Goal: Find specific page/section: Find specific page/section

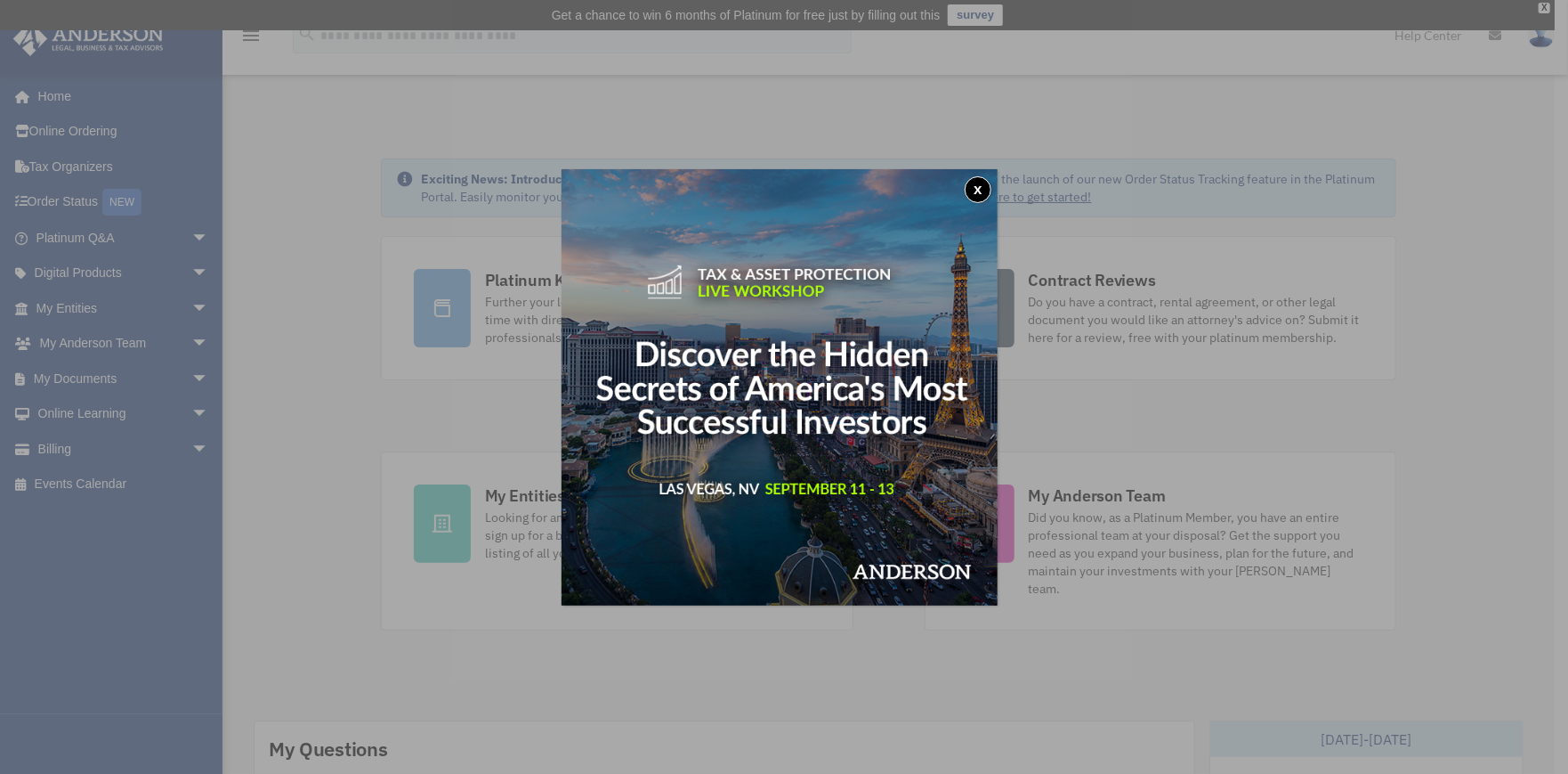
click at [987, 191] on button "x" at bounding box center [978, 190] width 27 height 27
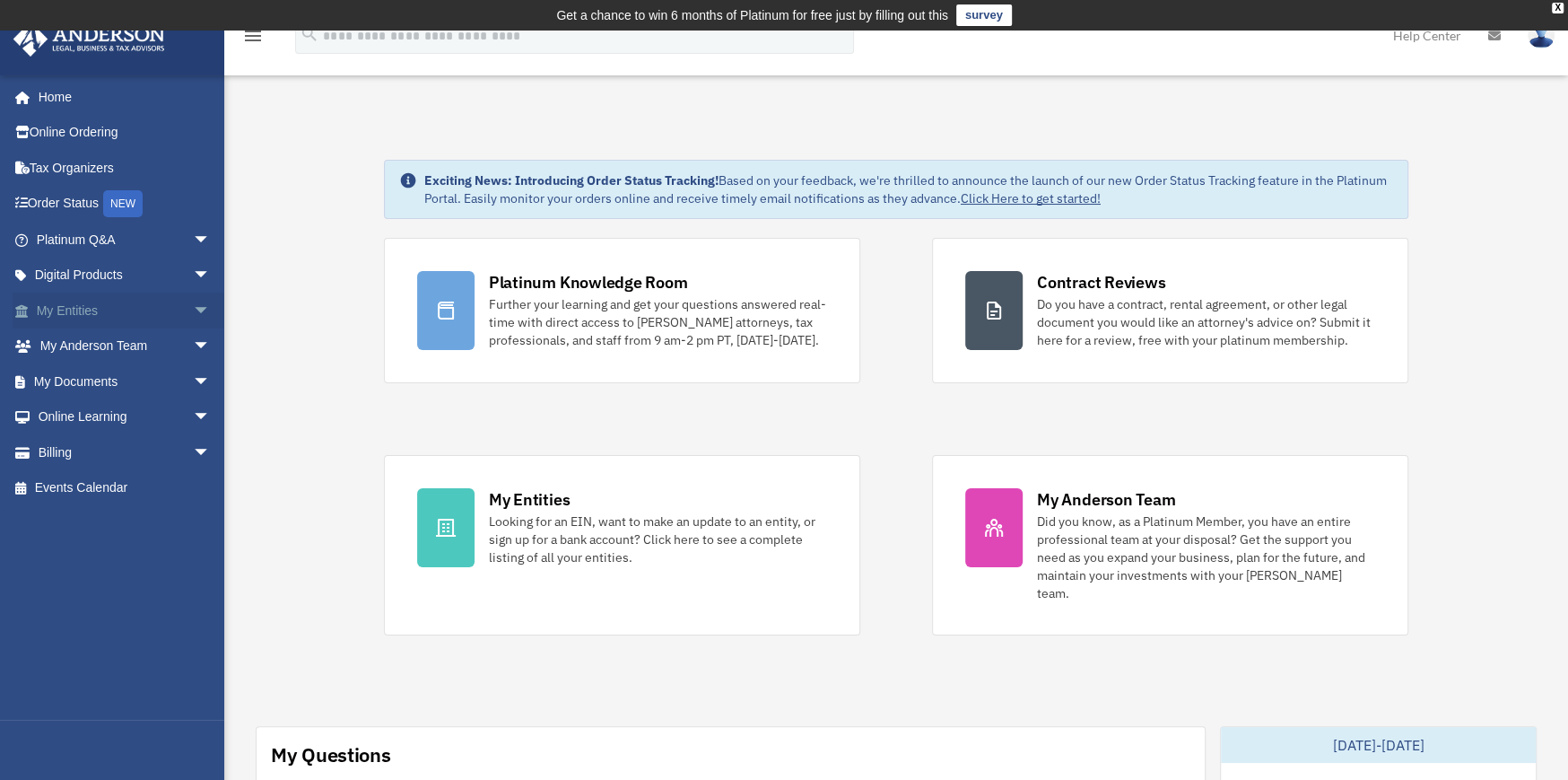
click at [79, 309] on link "My Entities arrow_drop_down" at bounding box center [125, 310] width 225 height 36
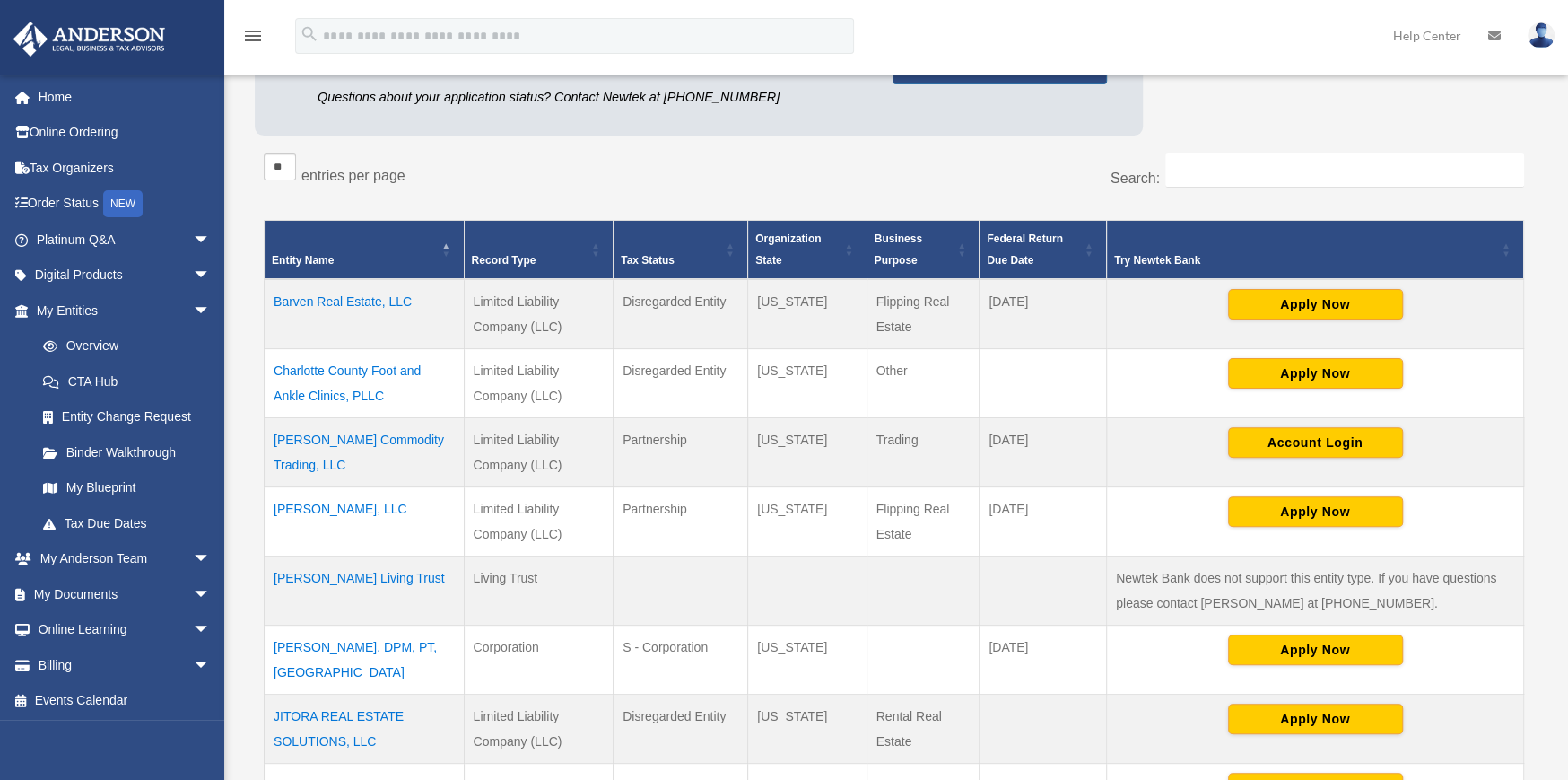
scroll to position [359, 0]
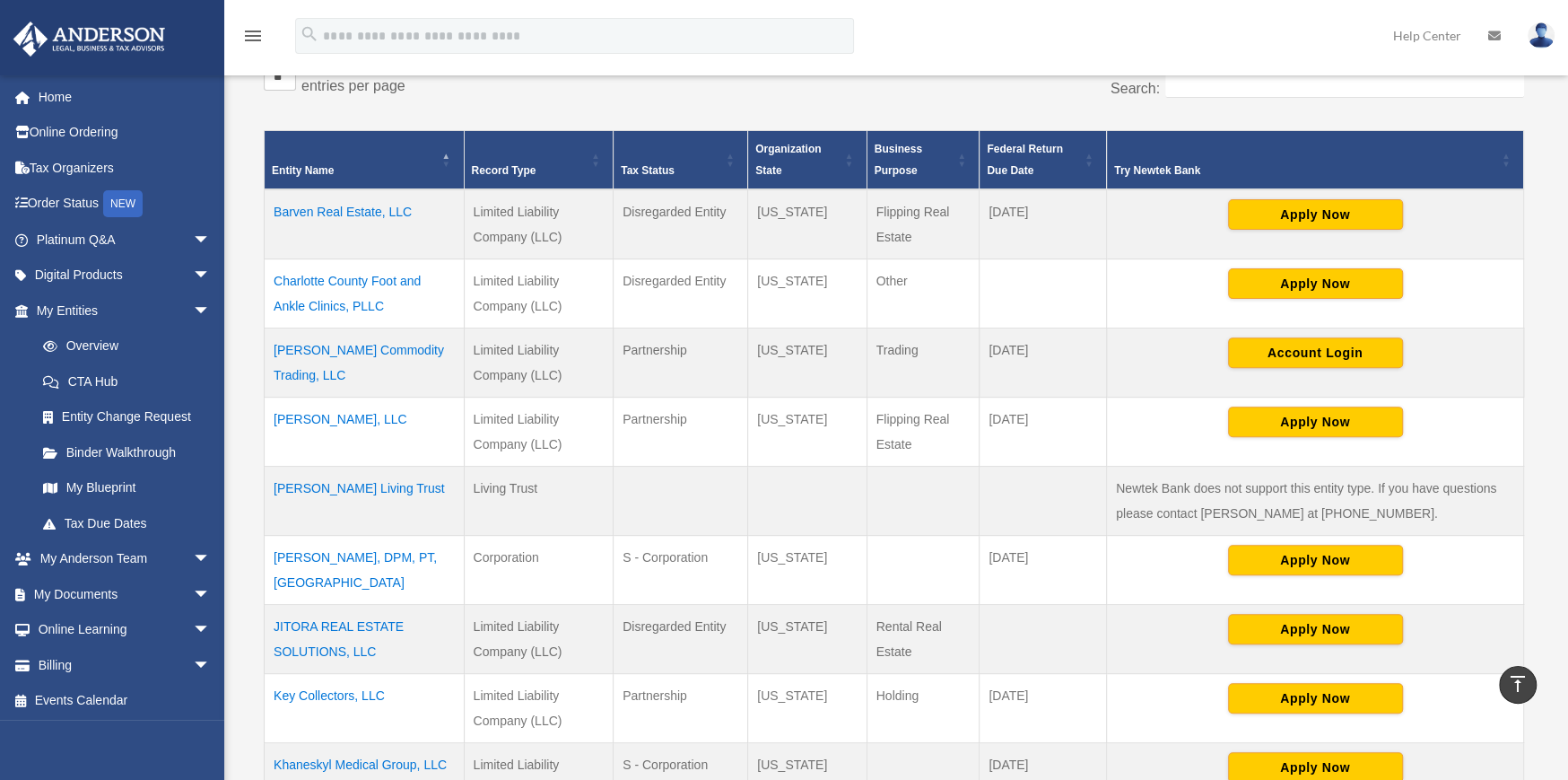
click at [333, 346] on td "[PERSON_NAME] Commodity Trading, LLC" at bounding box center [364, 362] width 200 height 69
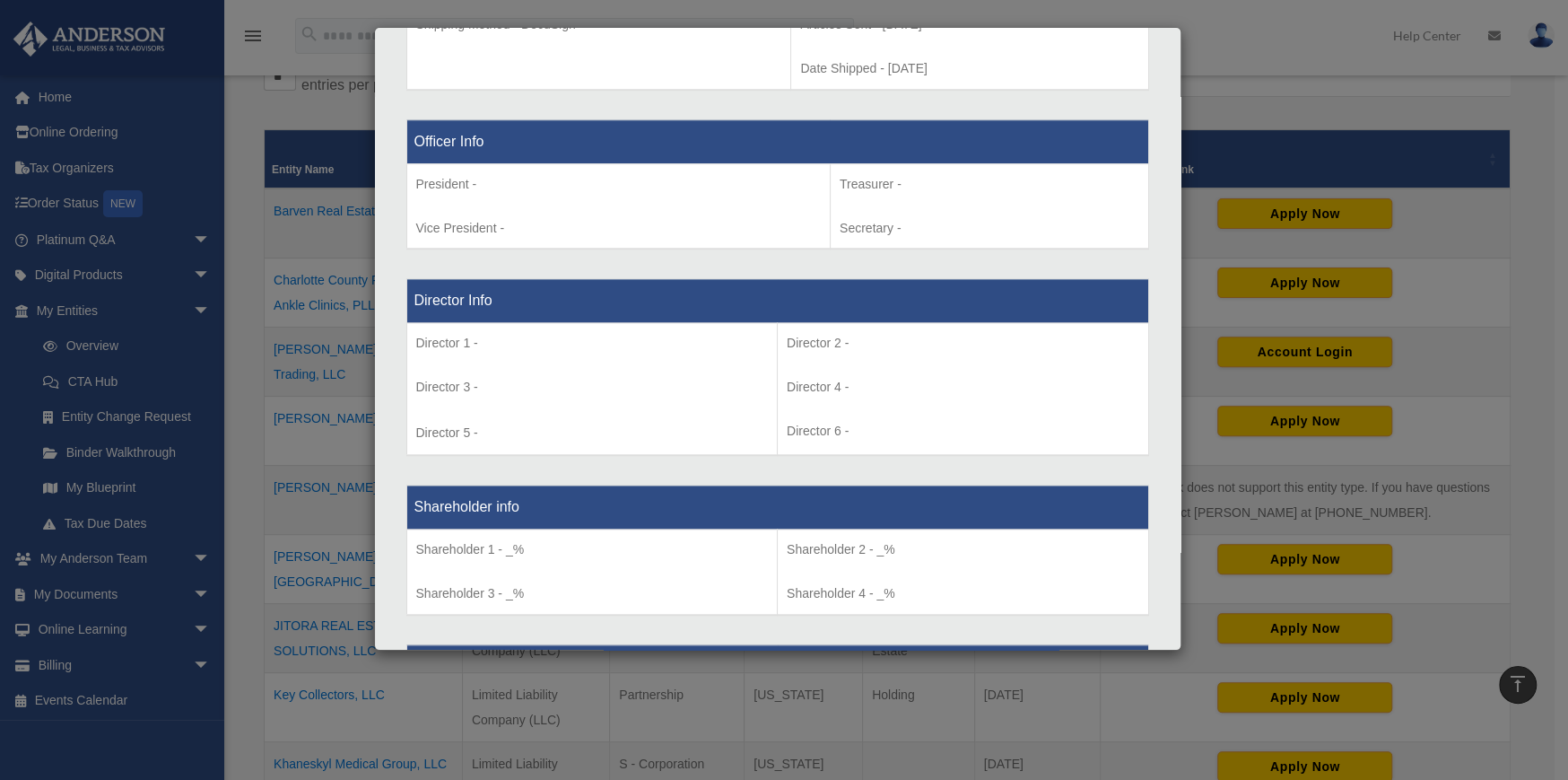
scroll to position [1346, 0]
